Goal: Obtain resource: Download file/media

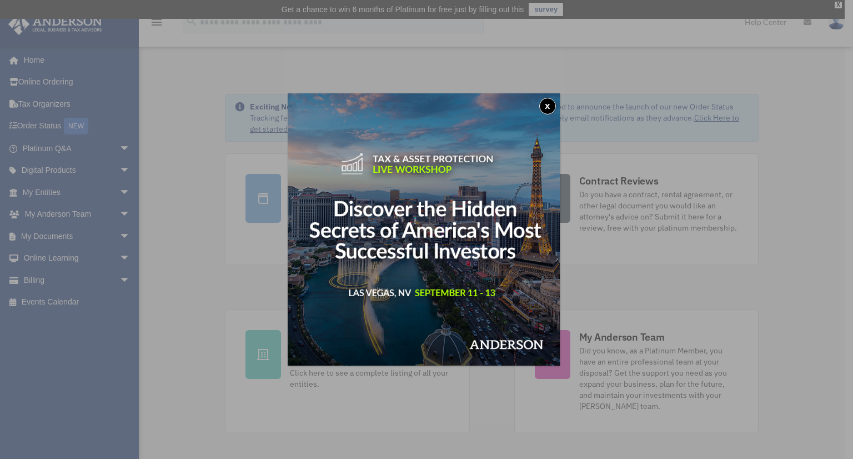
click at [553, 107] on button "x" at bounding box center [547, 106] width 17 height 17
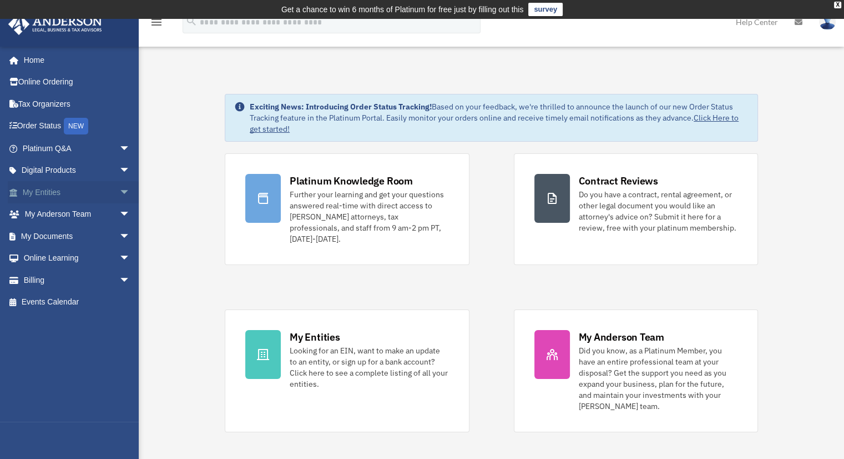
click at [119, 191] on span "arrow_drop_down" at bounding box center [130, 192] width 22 height 23
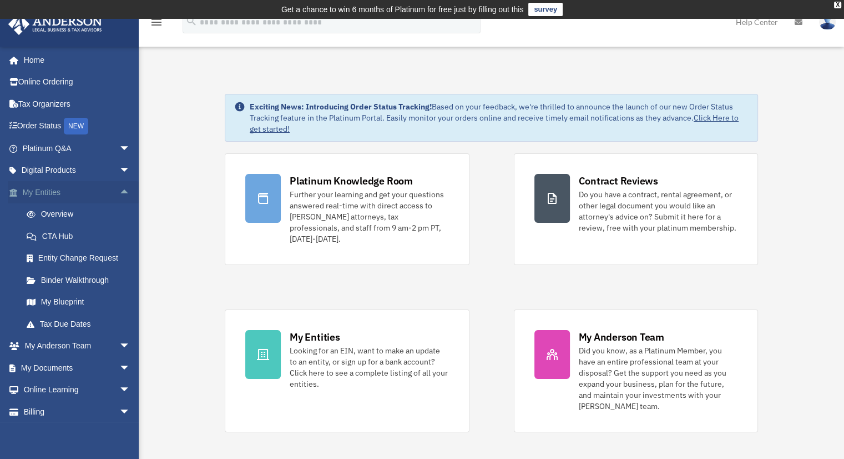
click at [119, 189] on span "arrow_drop_up" at bounding box center [130, 192] width 22 height 23
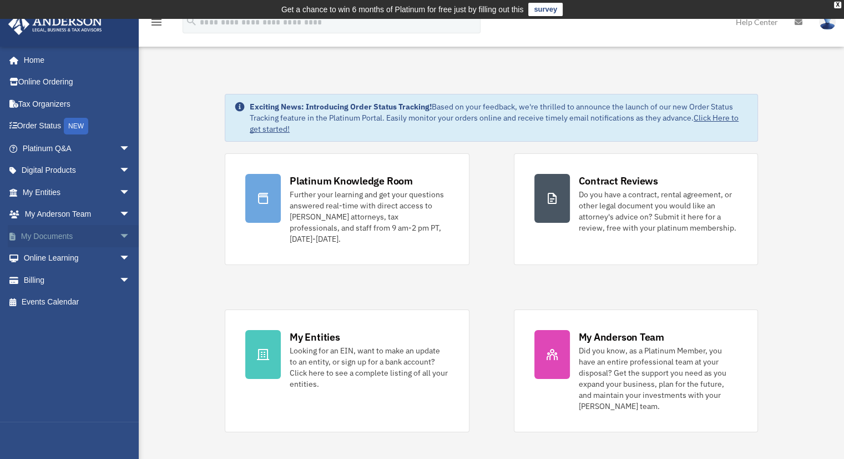
click at [82, 234] on link "My Documents arrow_drop_down" at bounding box center [77, 236] width 139 height 22
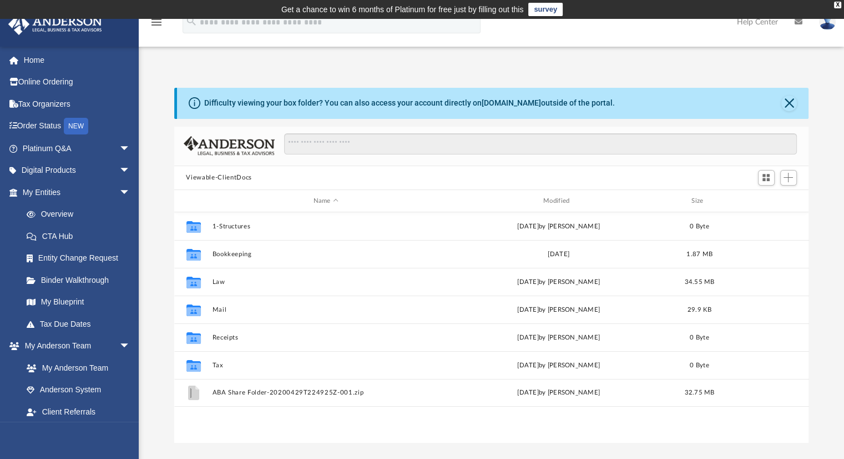
scroll to position [244, 626]
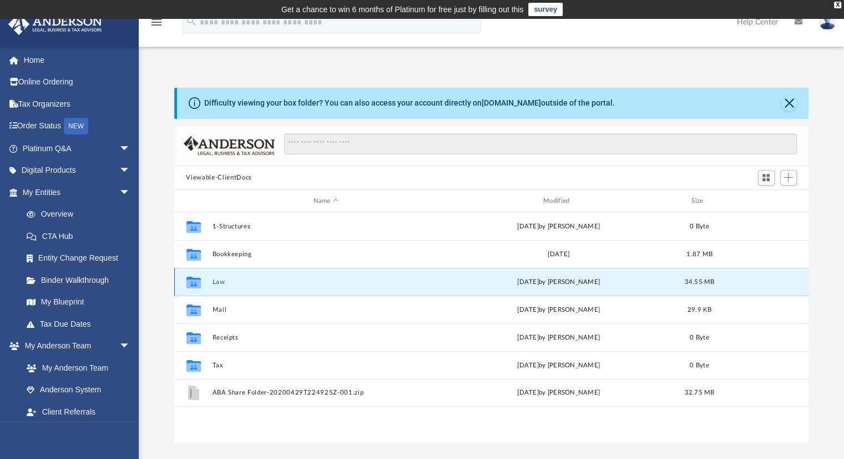
click at [222, 284] on button "Law" at bounding box center [326, 281] width 228 height 7
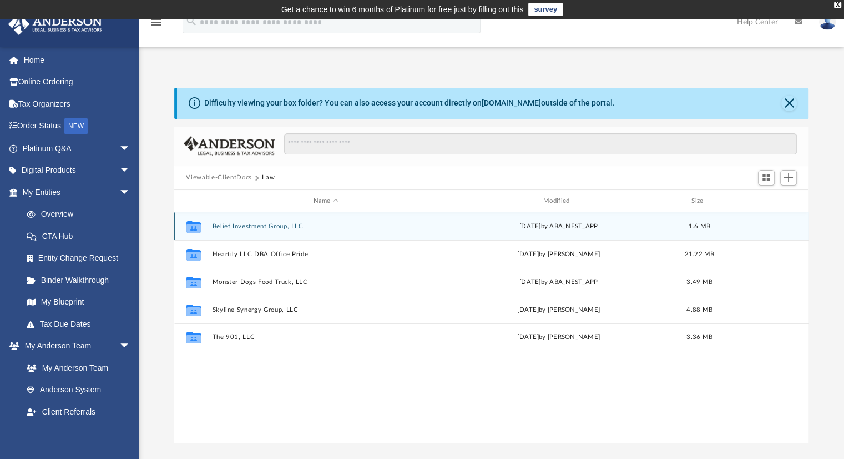
click at [269, 225] on button "Belief Investment Group, LLC" at bounding box center [326, 226] width 228 height 7
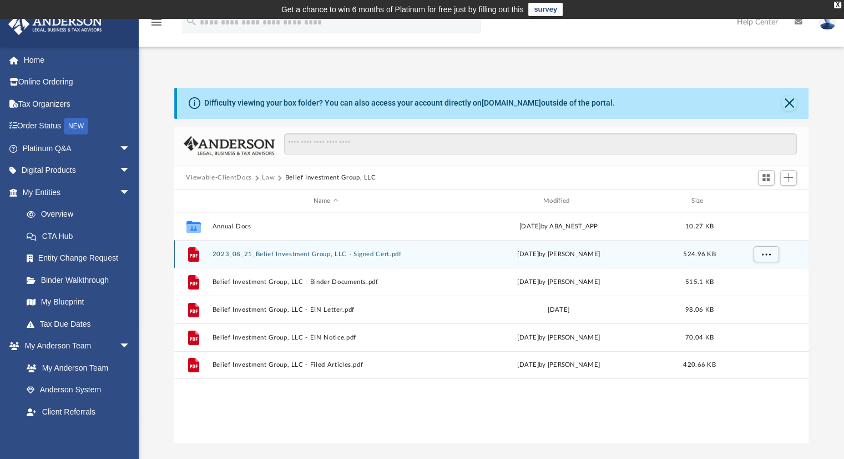
click at [296, 254] on button "2023_08_21_Belief Investment Group, LLC - Signed Cert.pdf" at bounding box center [326, 253] width 228 height 7
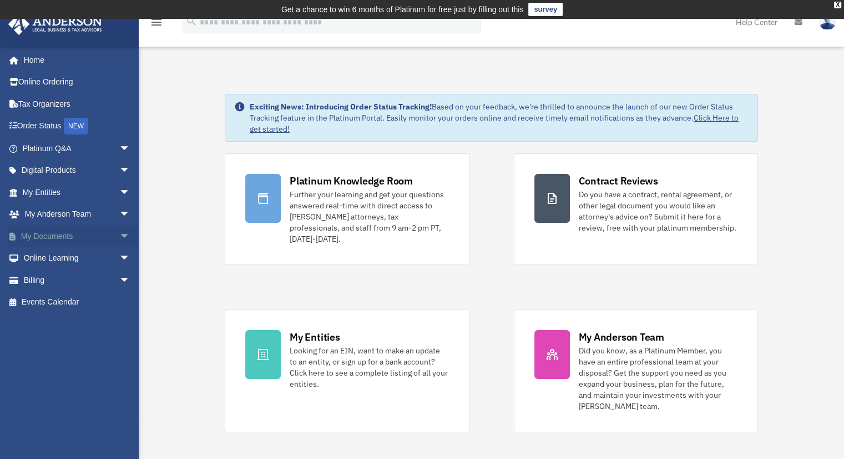
click at [119, 232] on span "arrow_drop_down" at bounding box center [130, 236] width 22 height 23
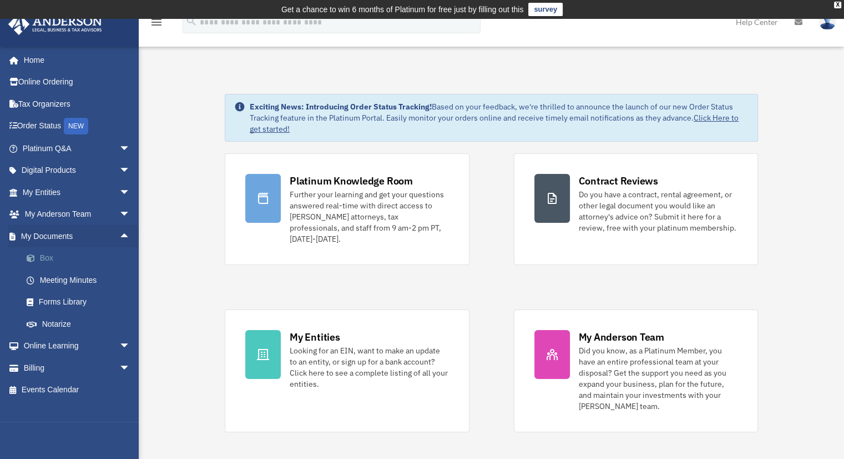
click at [63, 256] on link "Box" at bounding box center [82, 258] width 132 height 22
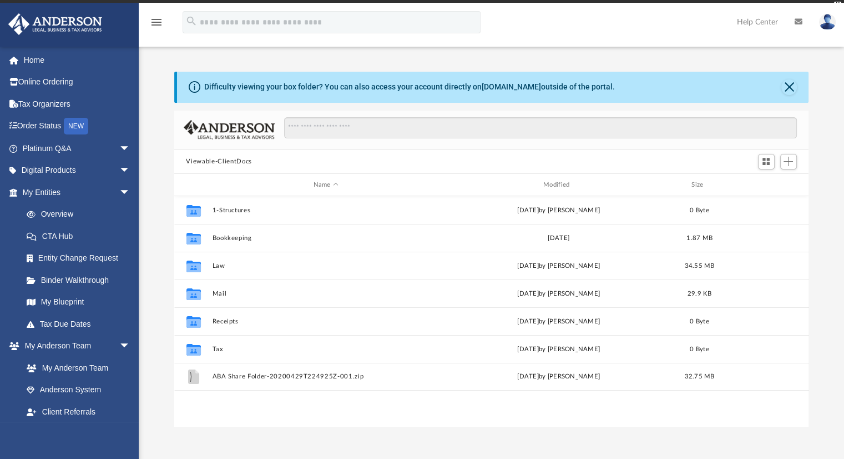
scroll to position [244, 626]
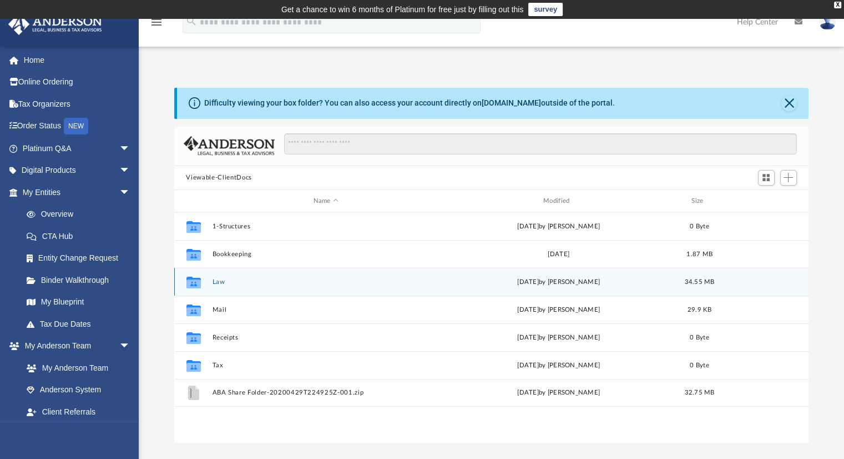
click at [219, 279] on button "Law" at bounding box center [326, 281] width 228 height 7
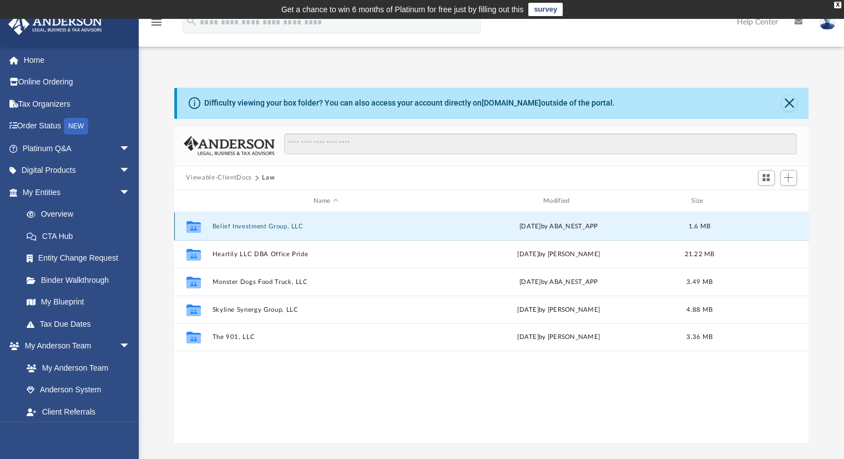
click at [246, 227] on button "Belief Investment Group, LLC" at bounding box center [326, 226] width 228 height 7
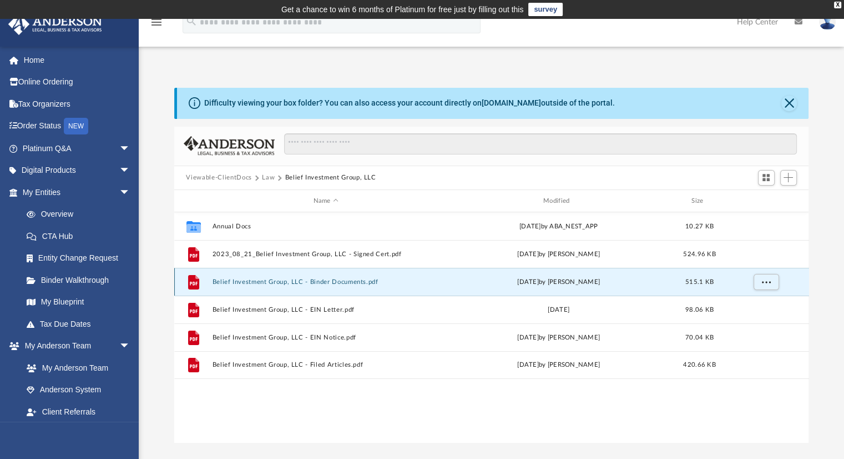
click at [345, 281] on button "Belief Investment Group, LLC - Binder Documents.pdf" at bounding box center [326, 281] width 228 height 7
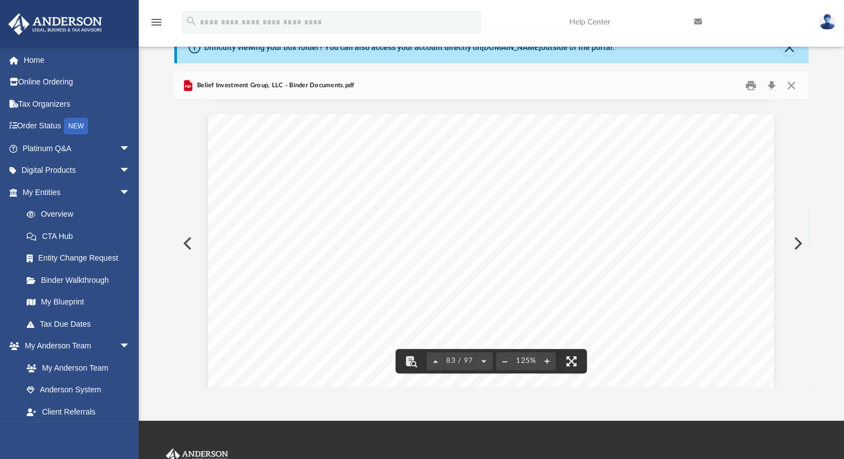
scroll to position [61318, 0]
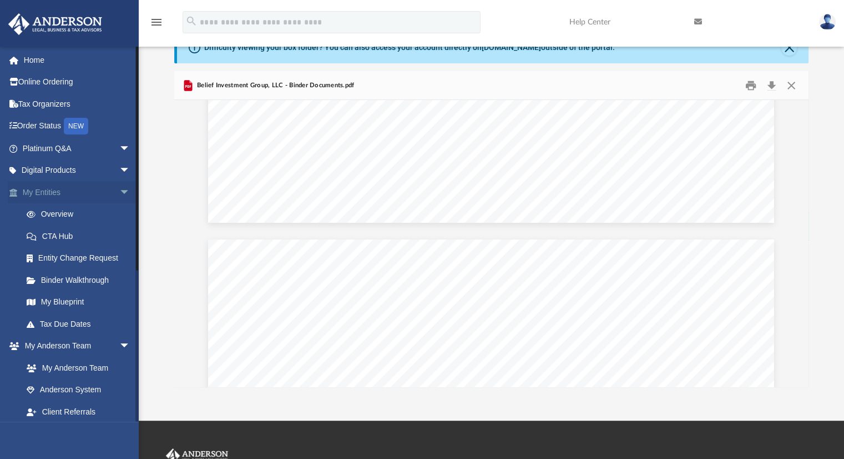
click at [51, 194] on link "My Entities arrow_drop_down" at bounding box center [77, 192] width 139 height 22
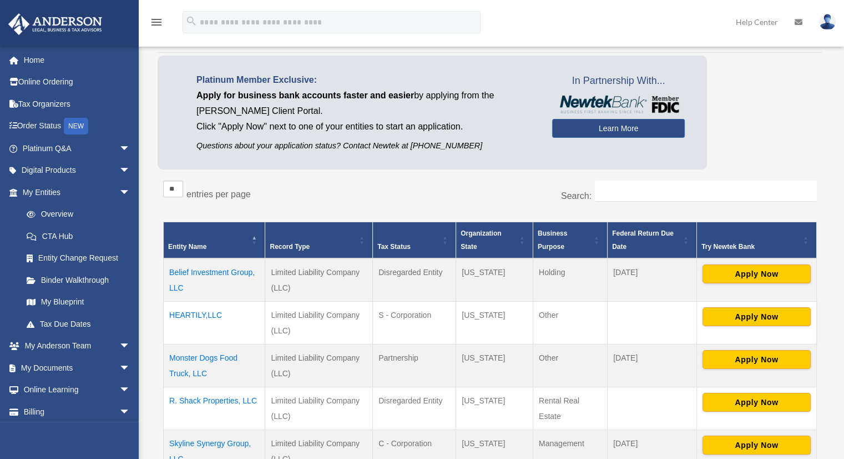
scroll to position [111, 0]
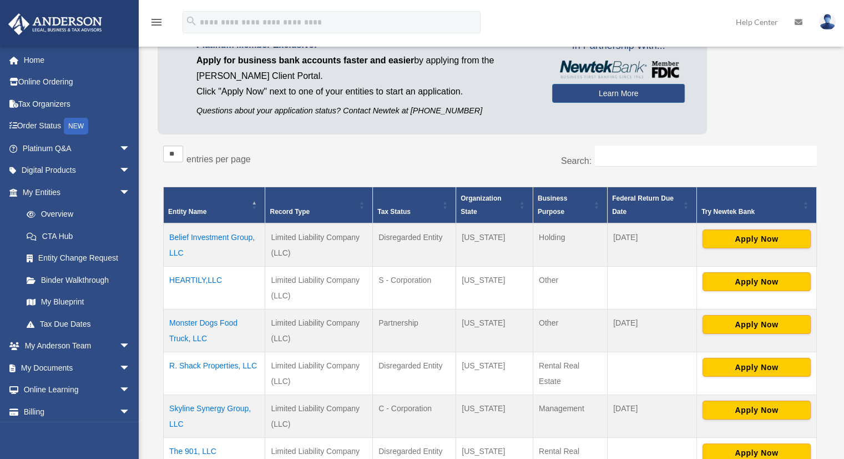
click at [235, 237] on td "Belief Investment Group, LLC" at bounding box center [215, 244] width 102 height 43
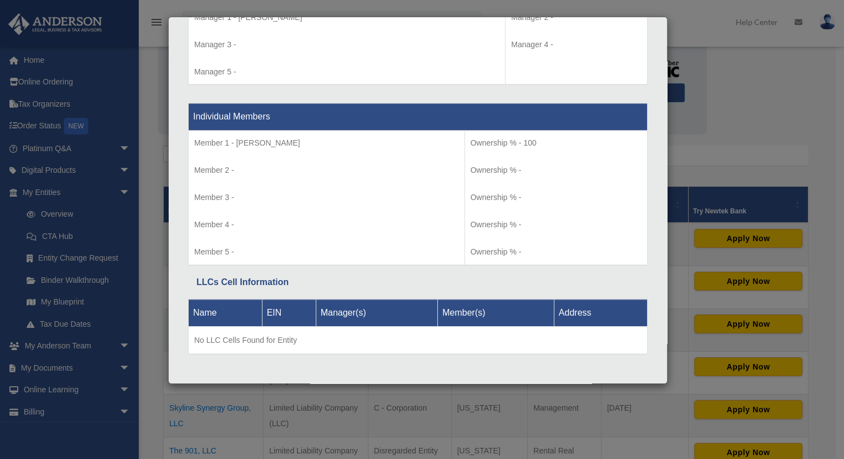
scroll to position [1092, 0]
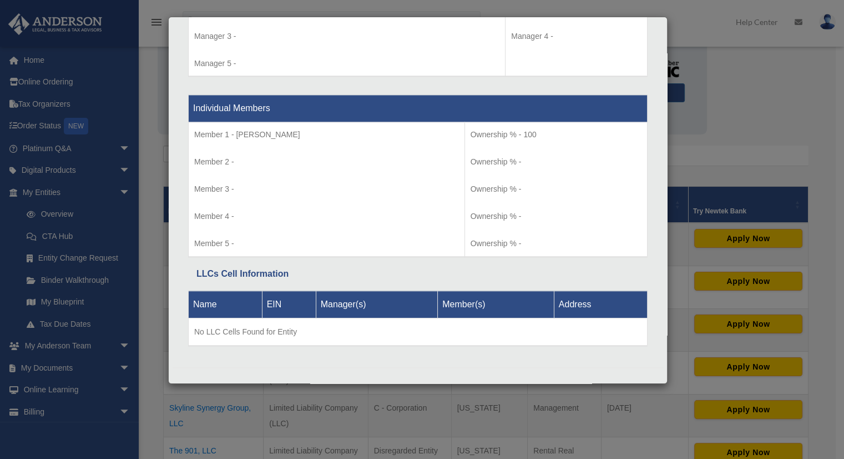
click at [144, 150] on div "Details × Articles Sent Organizational Date" at bounding box center [422, 229] width 844 height 459
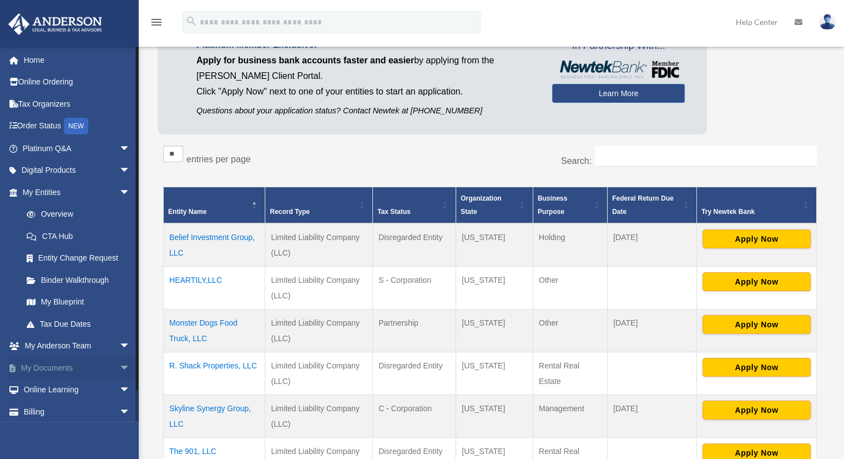
click at [71, 367] on link "My Documents arrow_drop_down" at bounding box center [77, 367] width 139 height 22
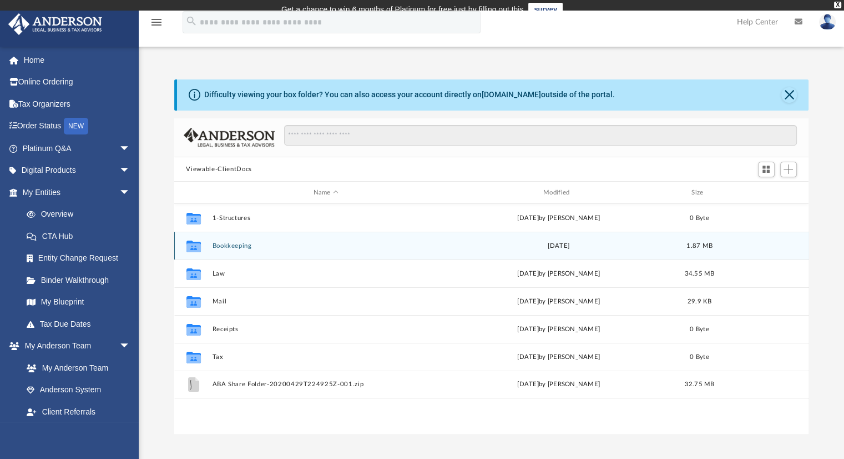
scroll to position [244, 626]
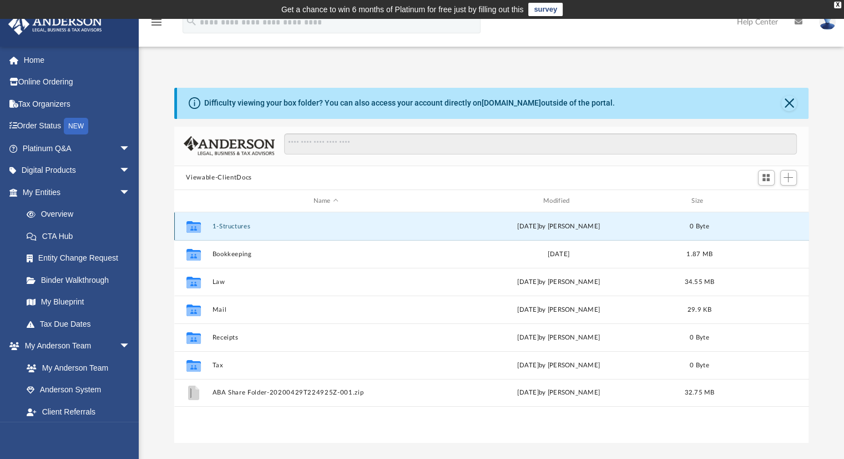
click at [238, 226] on button "1-Structures" at bounding box center [326, 226] width 228 height 7
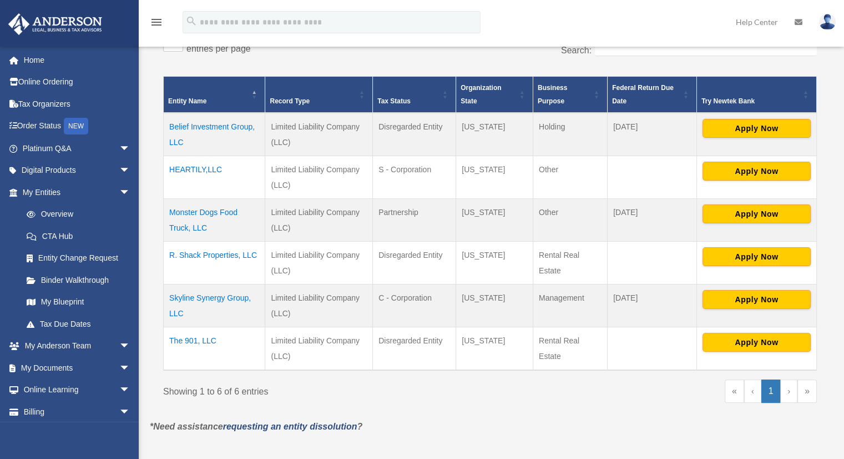
scroll to position [277, 0]
